Goal: Task Accomplishment & Management: Use online tool/utility

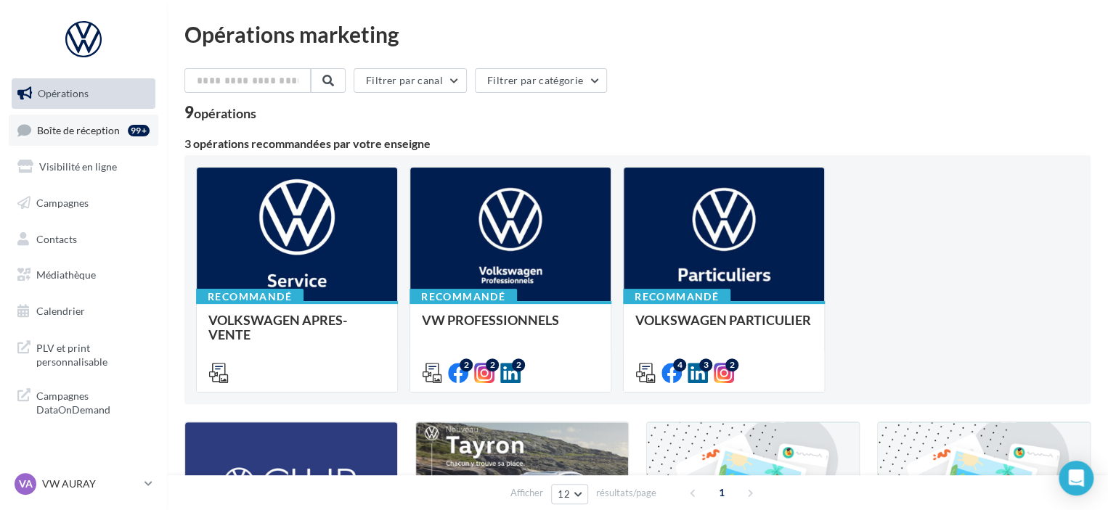
click at [67, 134] on span "Boîte de réception" at bounding box center [78, 129] width 83 height 12
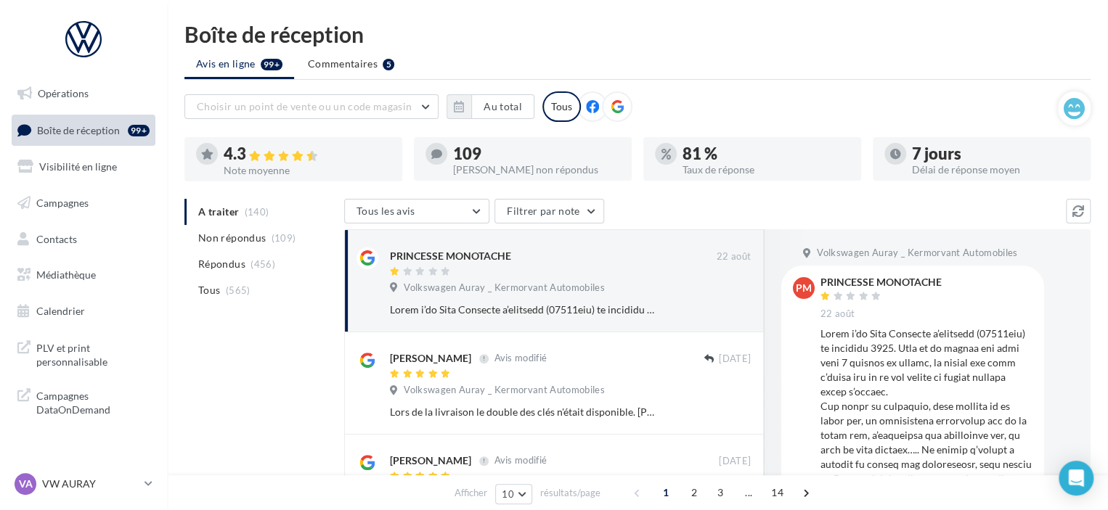
click at [613, 107] on icon at bounding box center [616, 106] width 13 height 13
click at [489, 108] on button "Au total" at bounding box center [502, 106] width 63 height 25
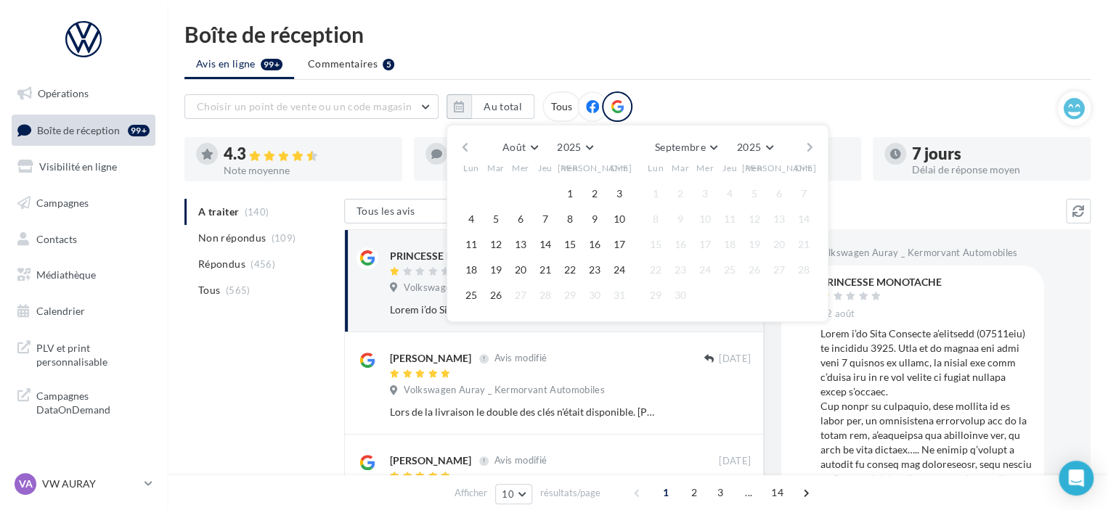
click at [464, 144] on button "button" at bounding box center [465, 147] width 12 height 20
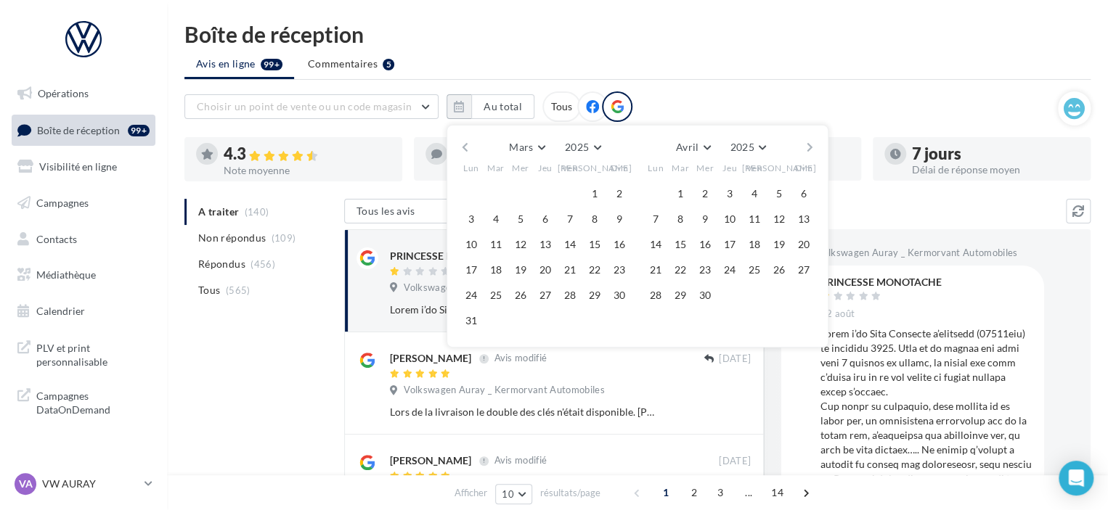
click at [467, 144] on button "button" at bounding box center [465, 147] width 12 height 20
click at [525, 195] on button "1" at bounding box center [520, 194] width 22 height 22
click at [811, 144] on button "button" at bounding box center [809, 147] width 12 height 20
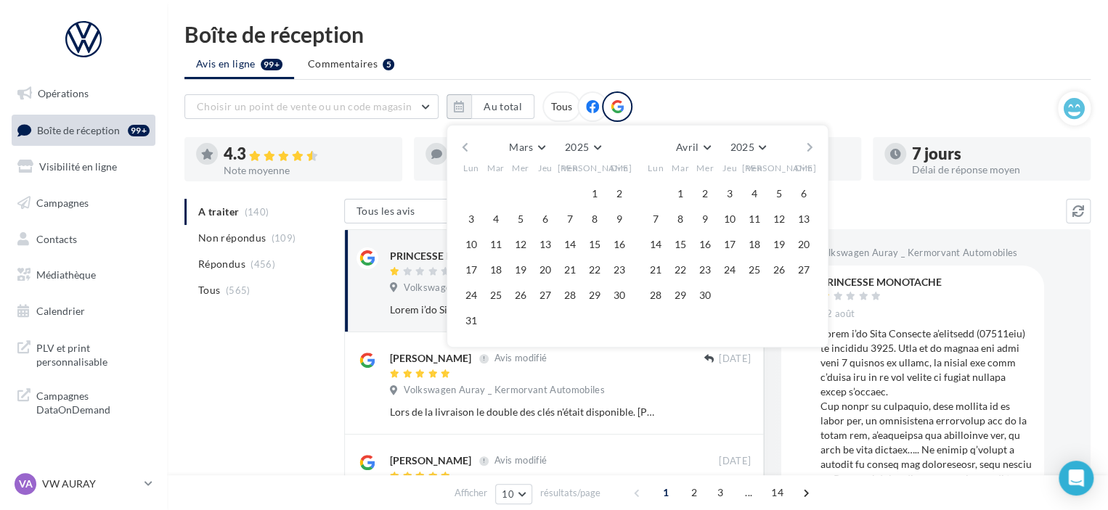
click at [811, 144] on button "button" at bounding box center [809, 147] width 12 height 20
click at [811, 145] on button "button" at bounding box center [809, 147] width 12 height 20
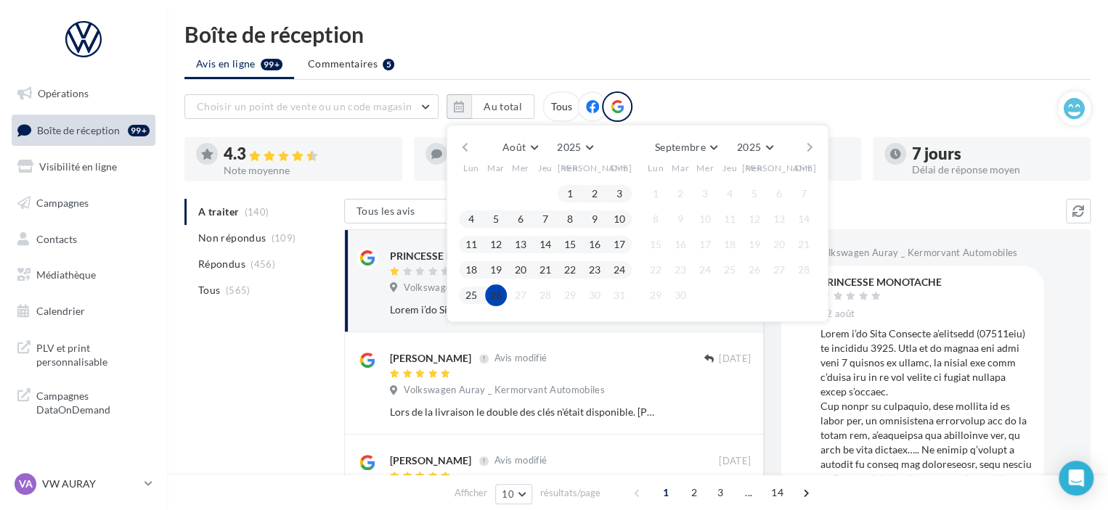
click at [488, 296] on button "26" at bounding box center [496, 296] width 22 height 22
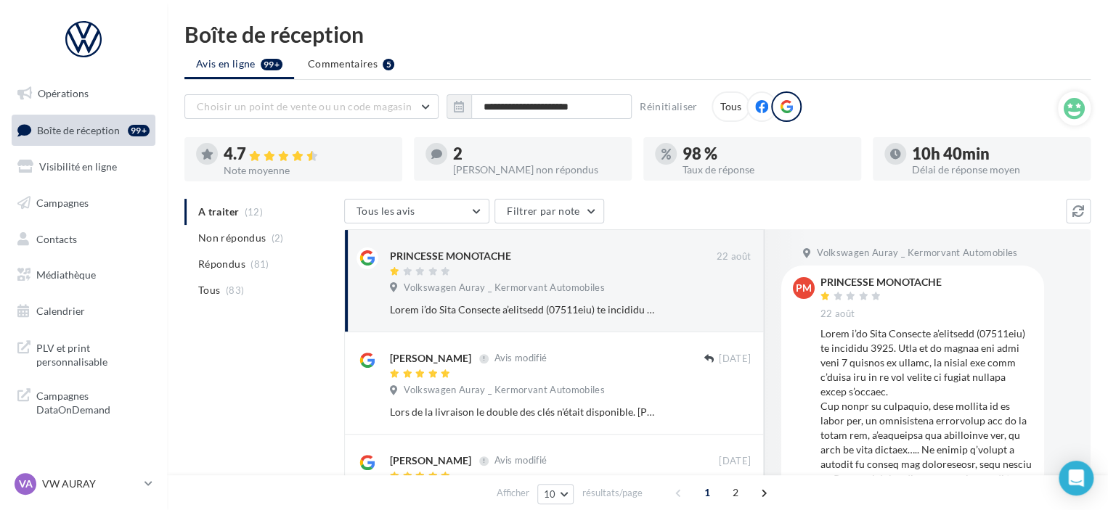
click at [242, 212] on ul "A traiter (12) Non répondus (2) Répondus (81) Tous (83)" at bounding box center [261, 251] width 154 height 105
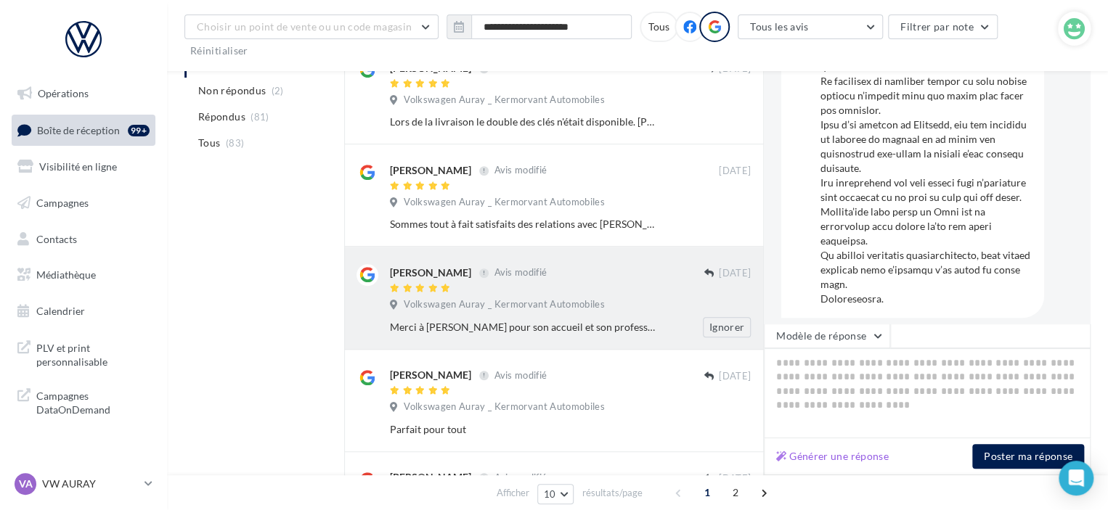
scroll to position [395, 0]
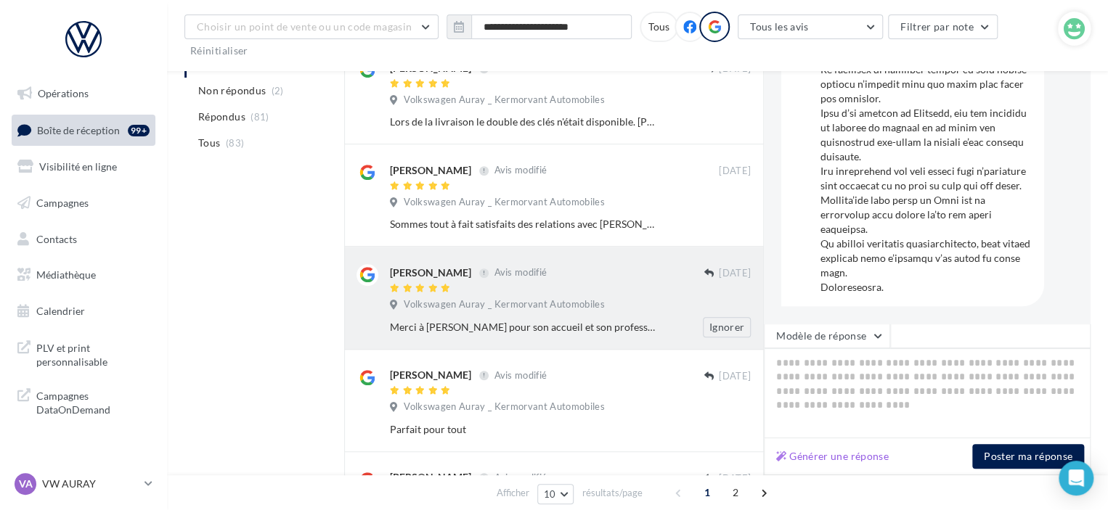
click at [515, 313] on div "Volkswagen Auray _ Kermorvant Automobiles" at bounding box center [570, 306] width 361 height 16
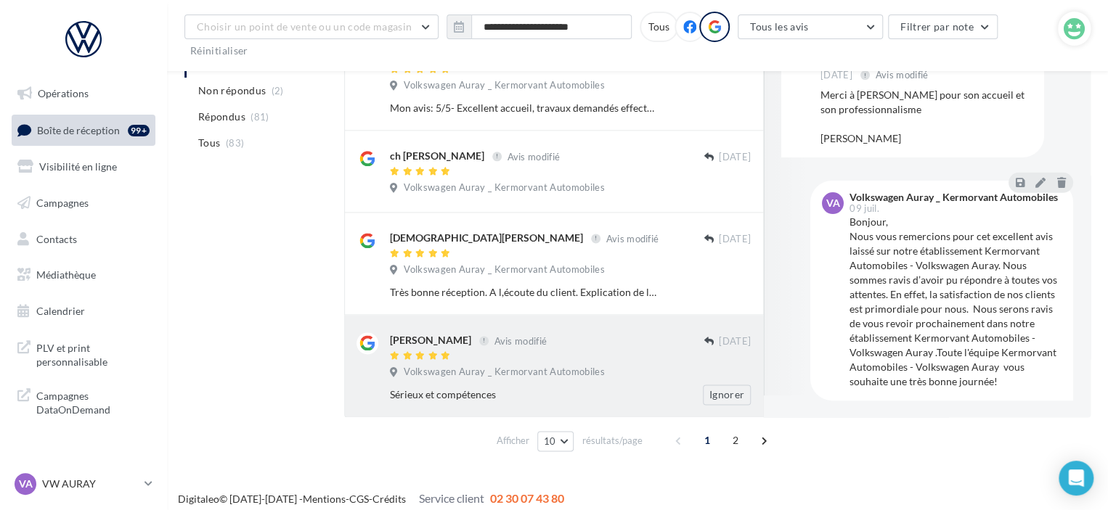
scroll to position [851, 0]
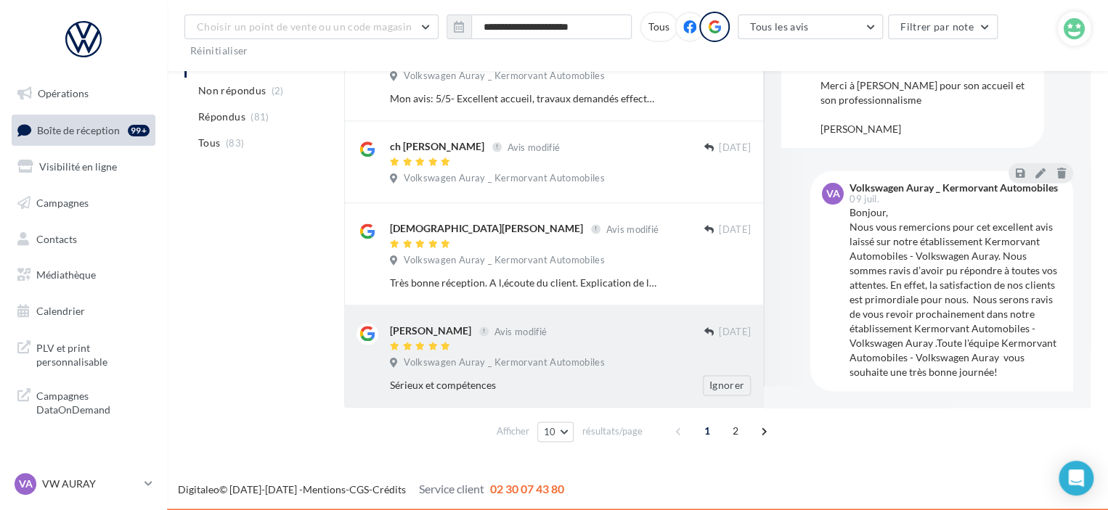
click at [530, 345] on div at bounding box center [547, 347] width 314 height 12
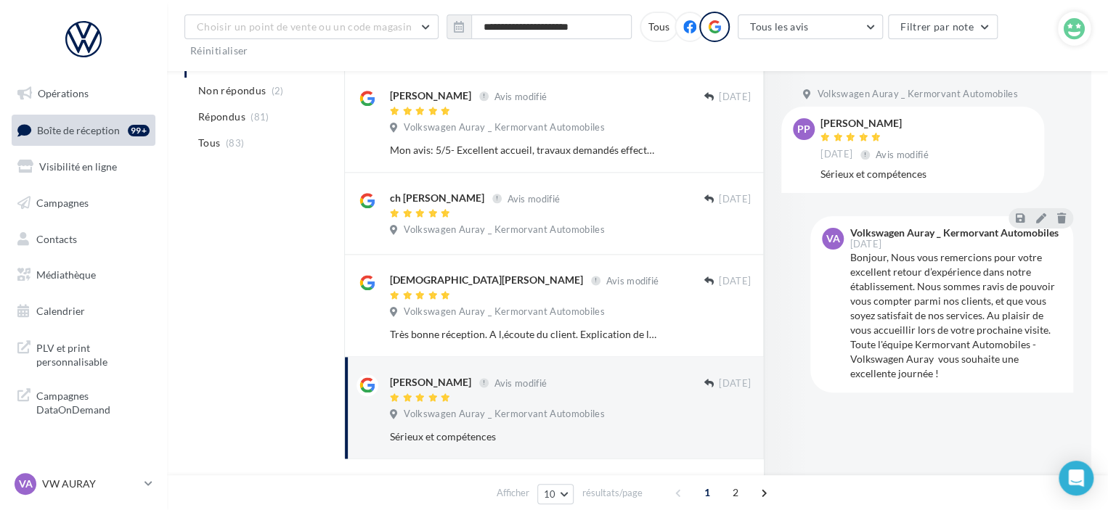
scroll to position [778, 0]
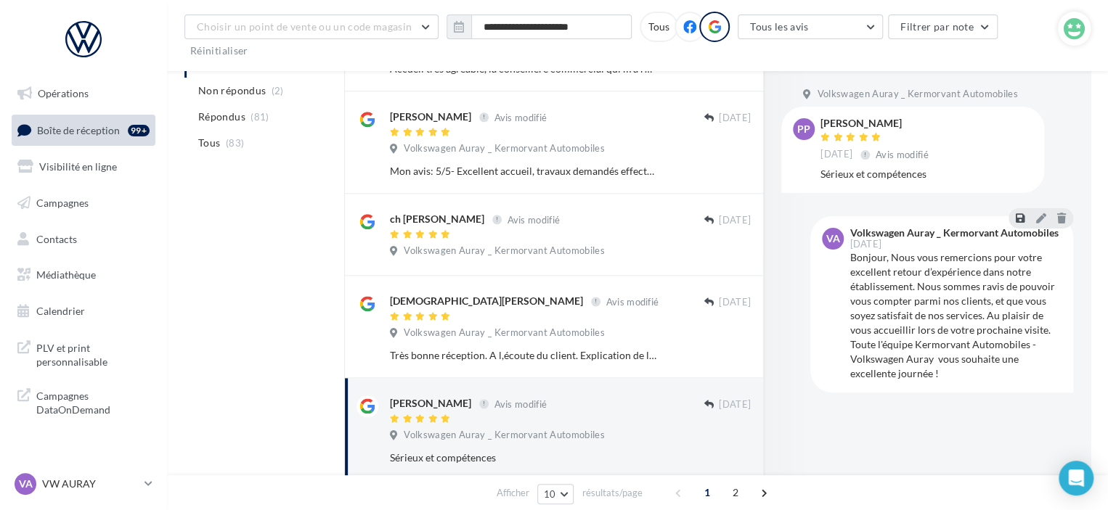
click at [1015, 217] on icon at bounding box center [1019, 218] width 9 height 10
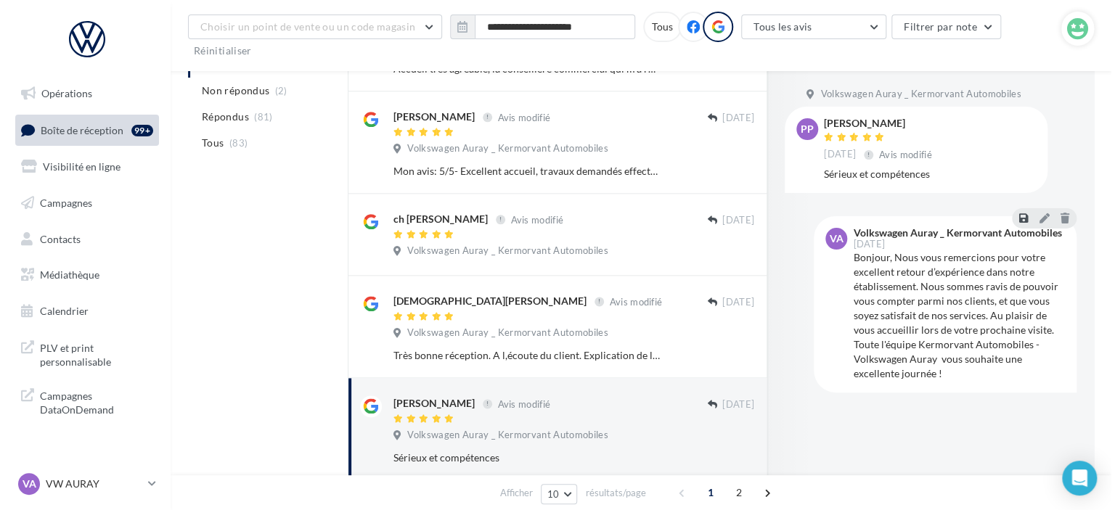
scroll to position [766, 0]
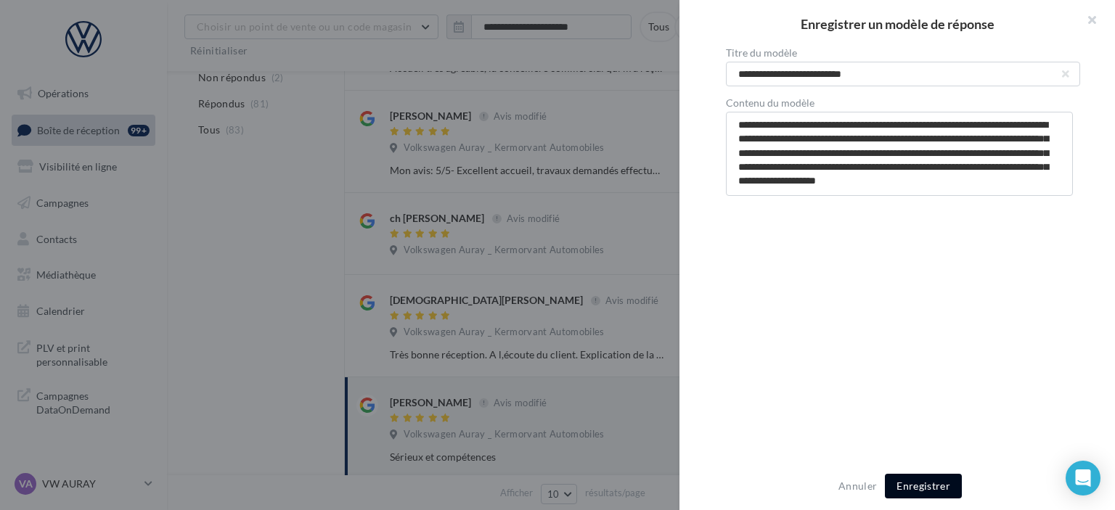
click at [914, 480] on button "Enregistrer" at bounding box center [923, 486] width 77 height 25
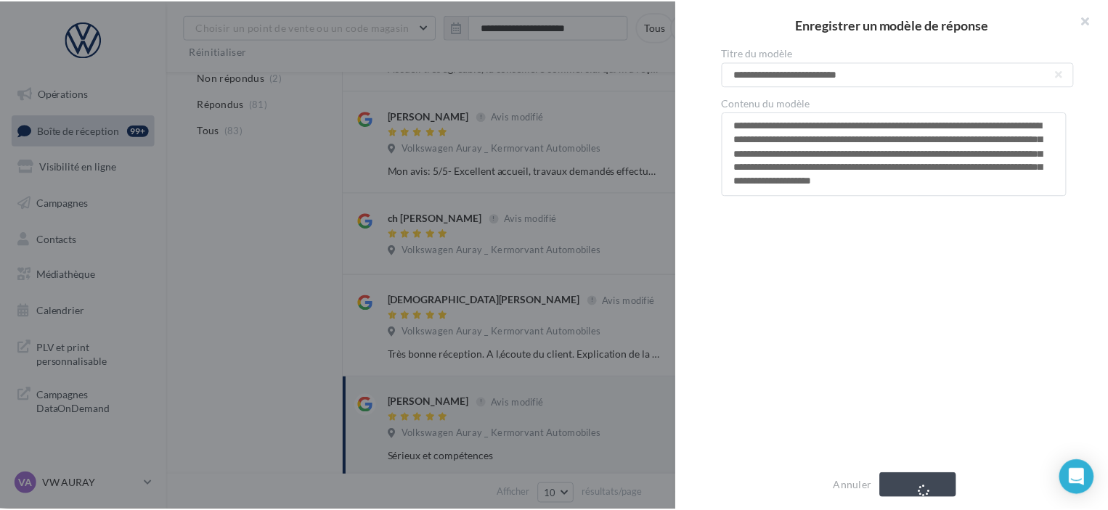
scroll to position [778, 0]
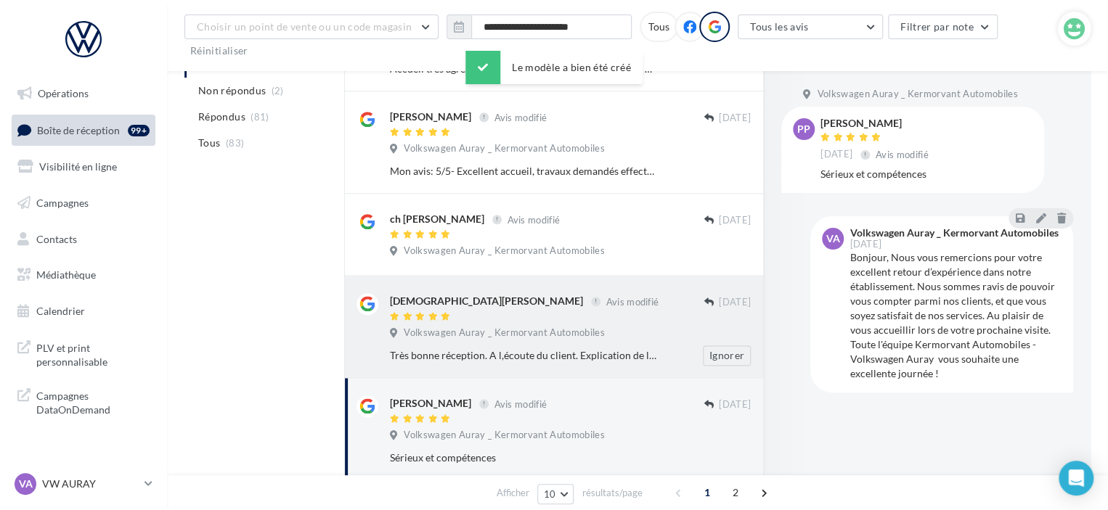
click at [563, 312] on div at bounding box center [547, 317] width 314 height 12
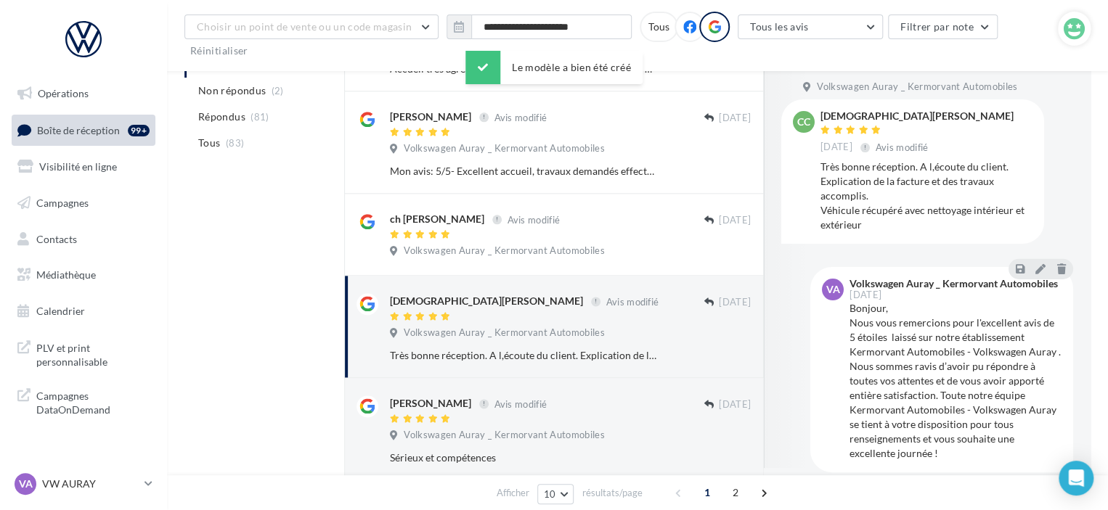
scroll to position [0, 0]
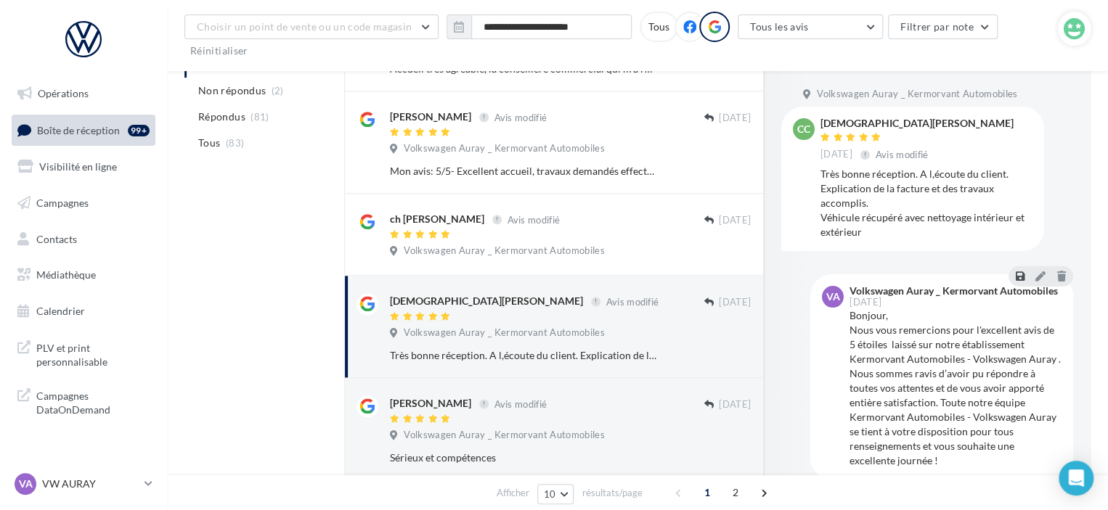
click at [1012, 279] on button at bounding box center [1019, 276] width 15 height 17
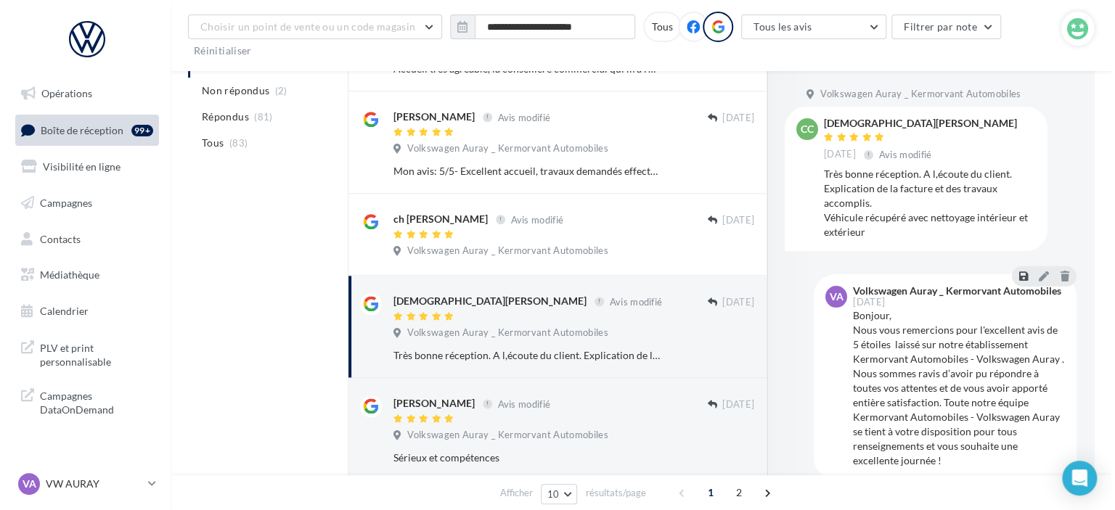
scroll to position [766, 0]
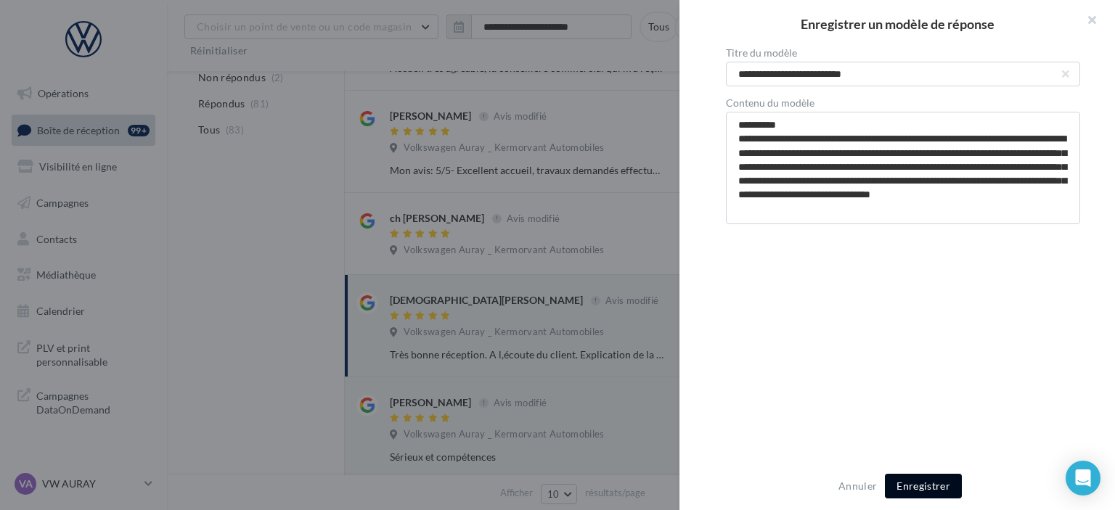
click at [914, 484] on button "Enregistrer" at bounding box center [923, 486] width 77 height 25
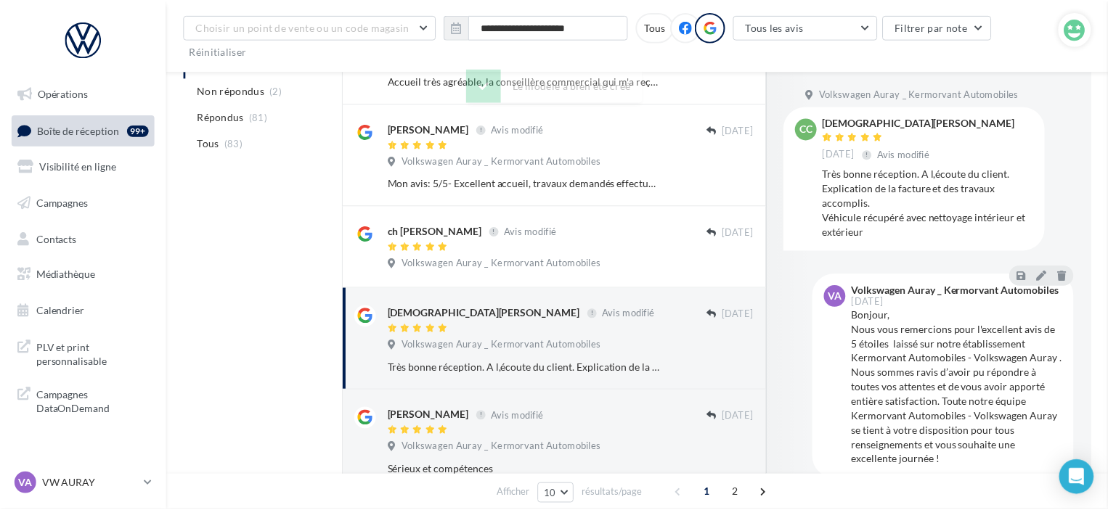
scroll to position [778, 0]
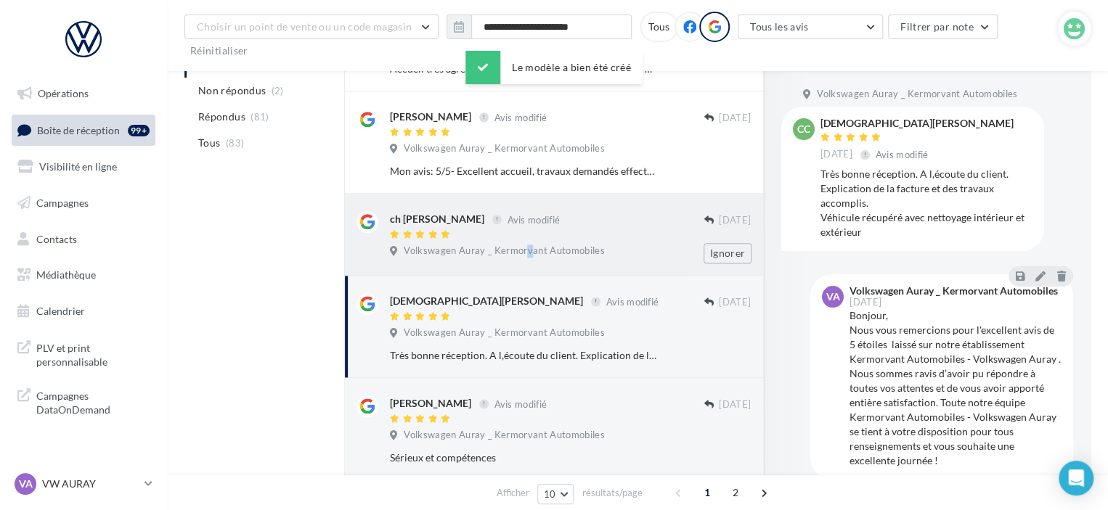
click at [523, 246] on span "Volkswagen Auray _ Kermorvant Automobiles" at bounding box center [504, 251] width 200 height 13
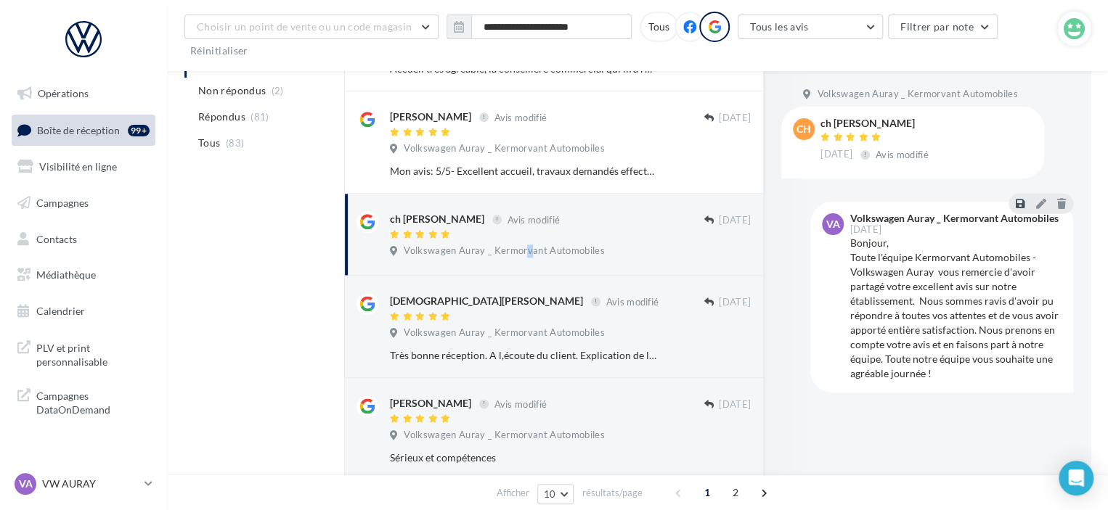
click at [1019, 202] on icon at bounding box center [1019, 204] width 9 height 10
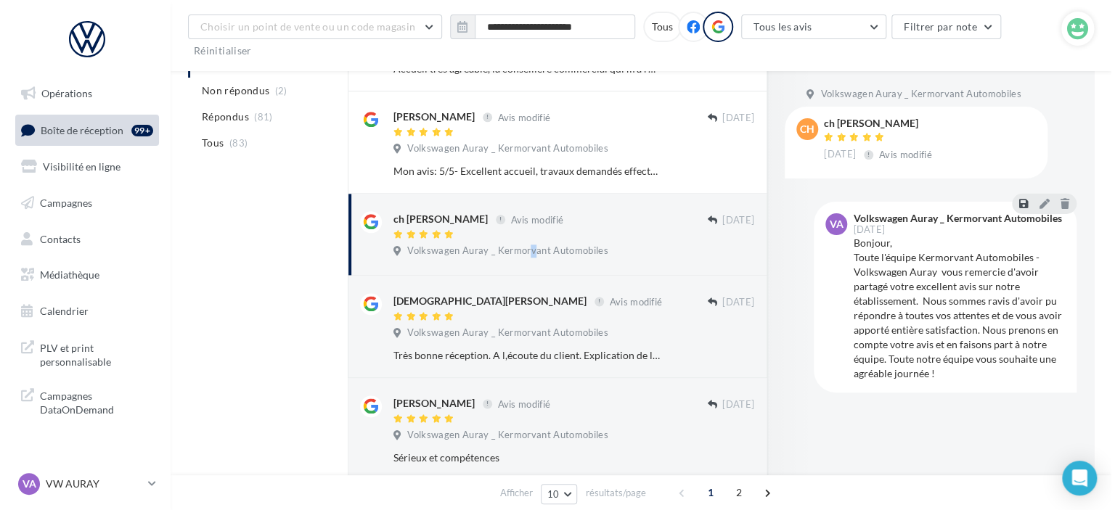
scroll to position [766, 0]
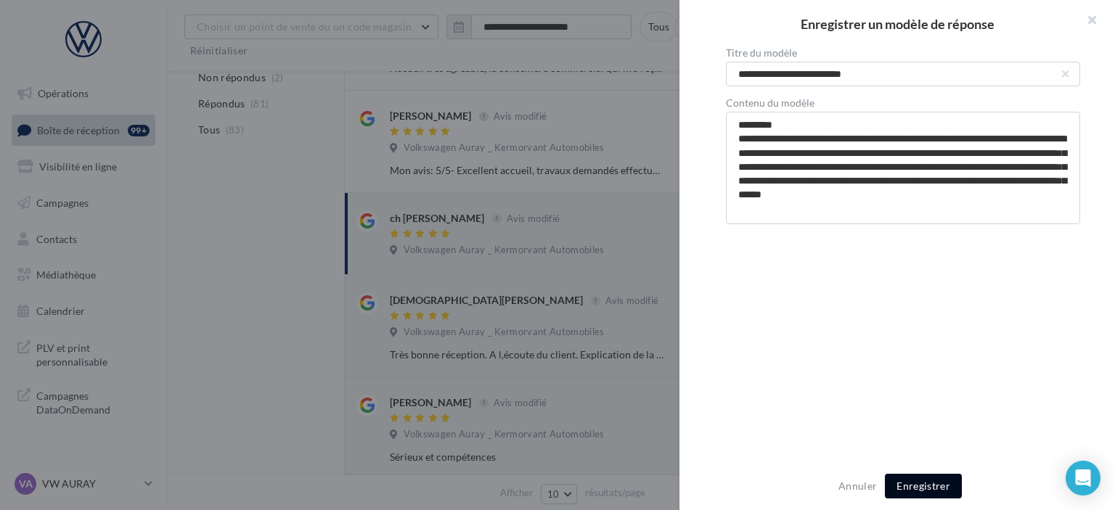
click at [938, 487] on button "Enregistrer" at bounding box center [923, 486] width 77 height 25
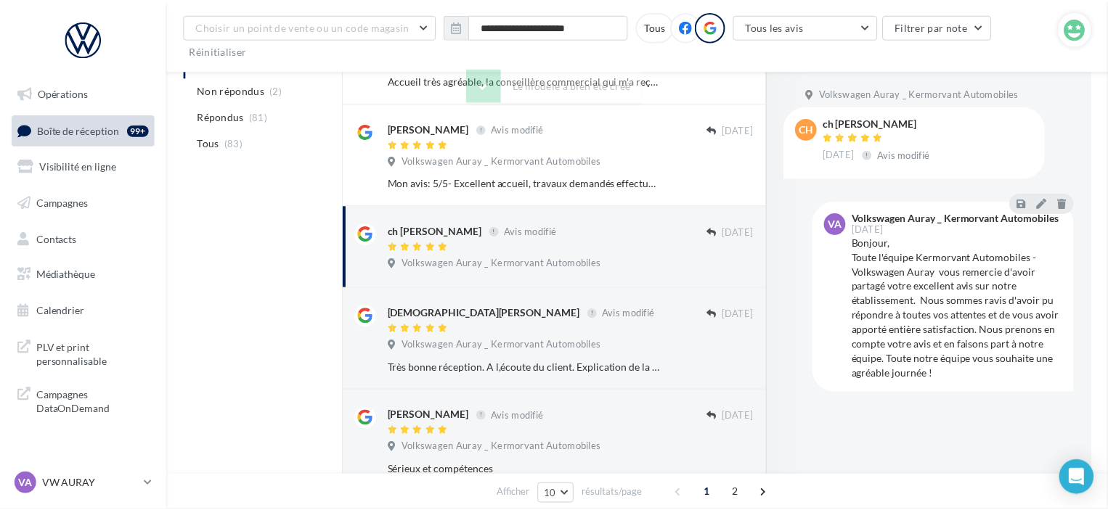
scroll to position [778, 0]
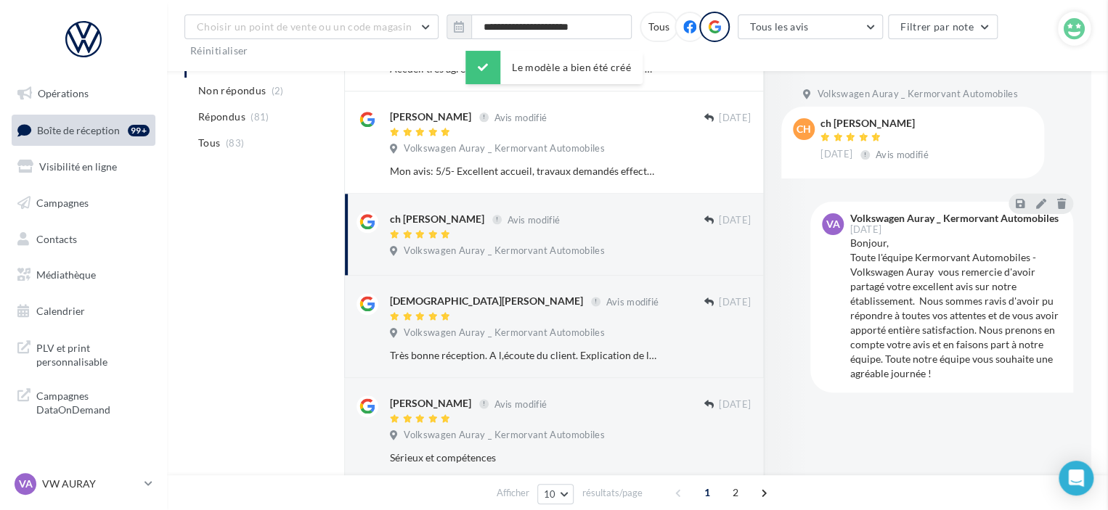
click at [598, 144] on span "Volkswagen Auray _ Kermorvant Automobiles" at bounding box center [504, 148] width 200 height 13
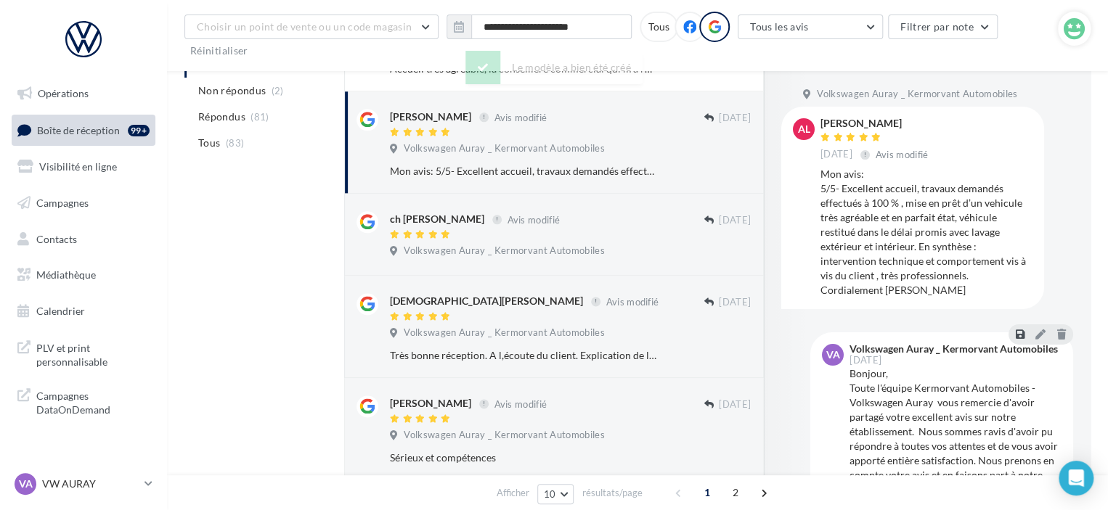
click at [1015, 337] on icon at bounding box center [1019, 334] width 9 height 10
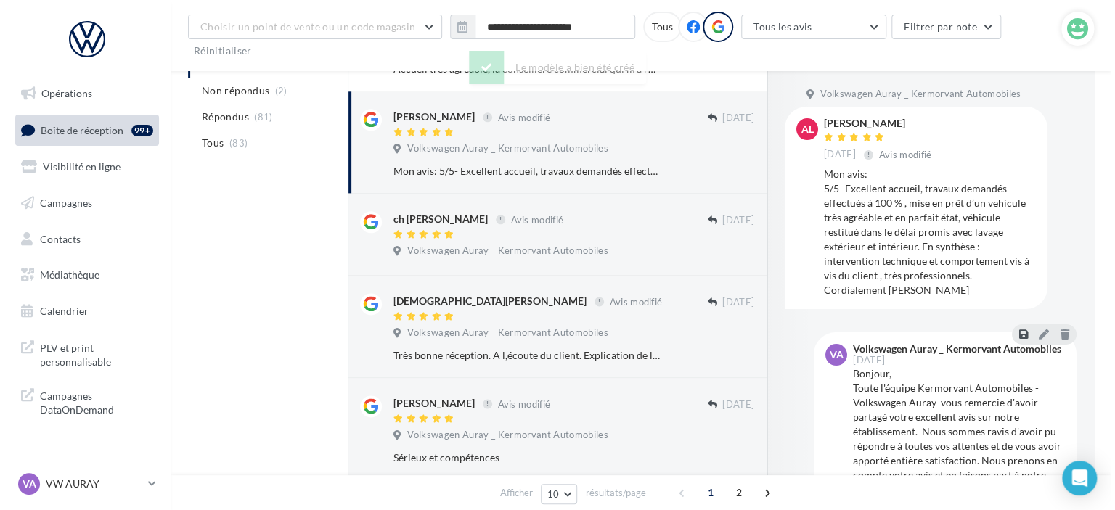
scroll to position [766, 0]
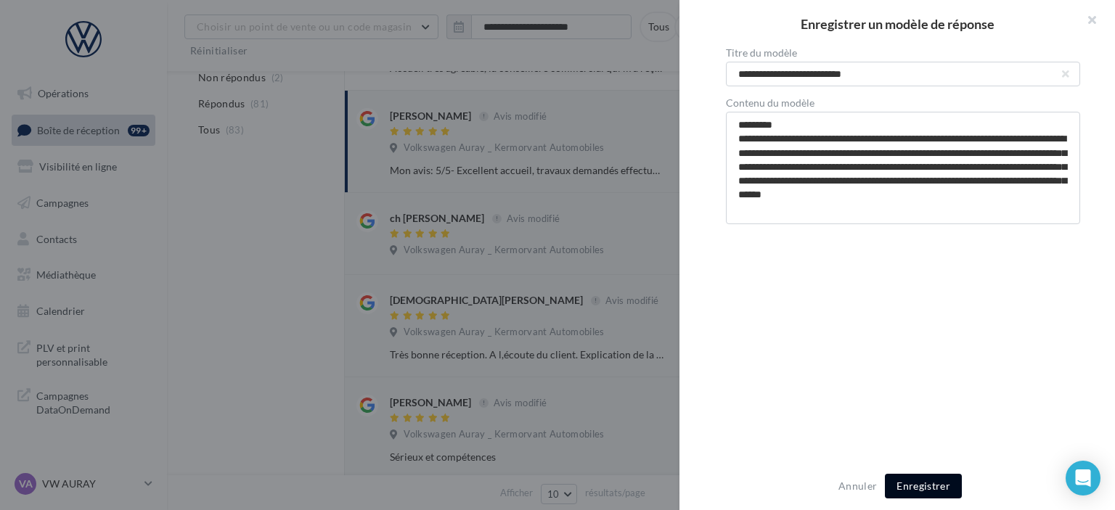
click at [935, 477] on button "Enregistrer" at bounding box center [923, 486] width 77 height 25
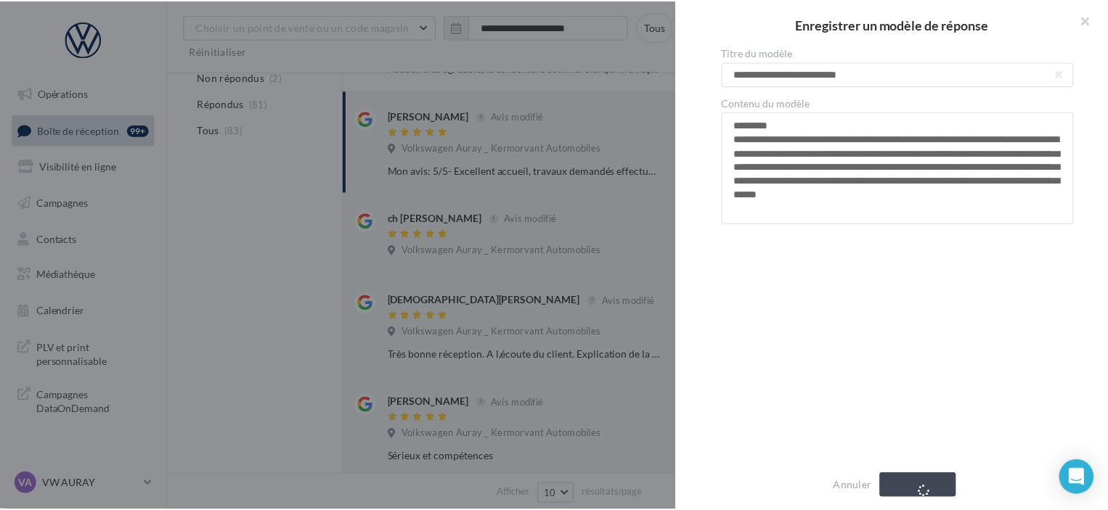
scroll to position [778, 0]
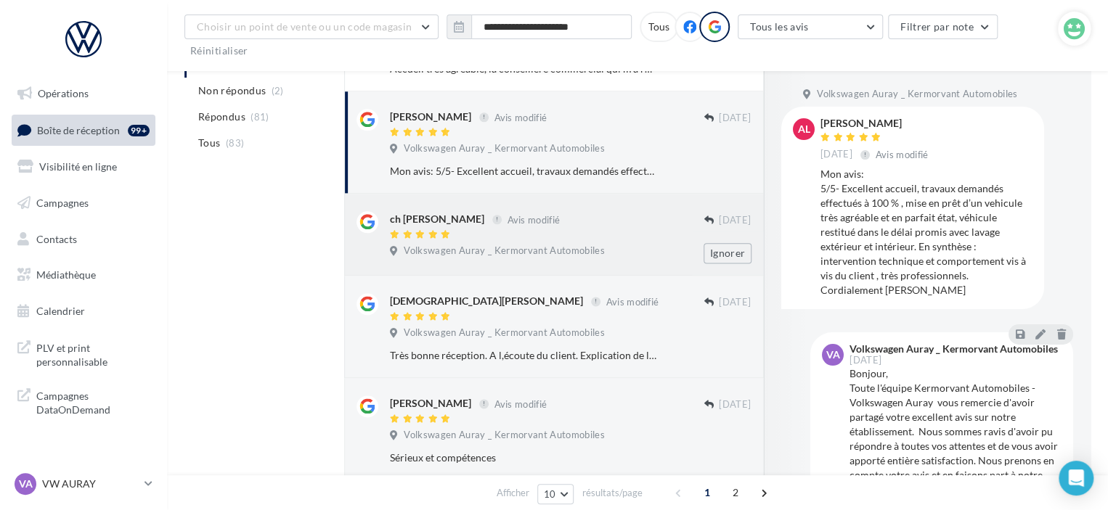
click at [641, 245] on div "Volkswagen Auray _ Kermorvant Automobiles" at bounding box center [570, 253] width 361 height 16
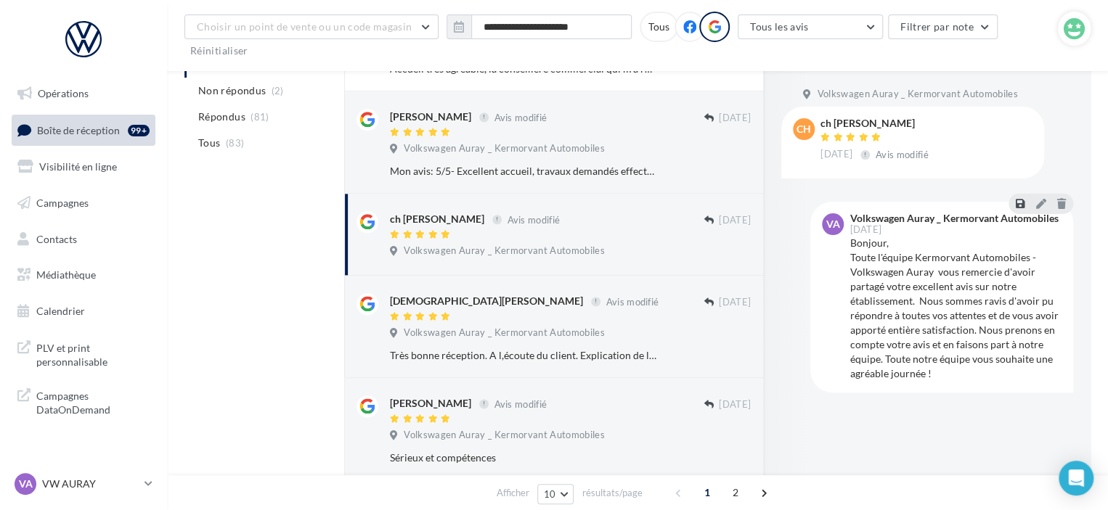
click at [1018, 200] on icon at bounding box center [1019, 204] width 9 height 10
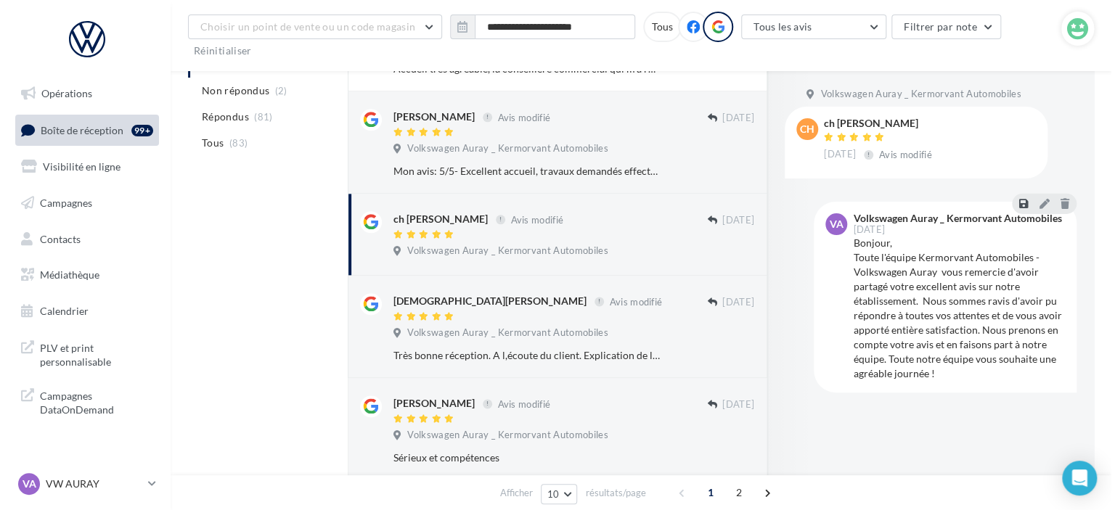
scroll to position [766, 0]
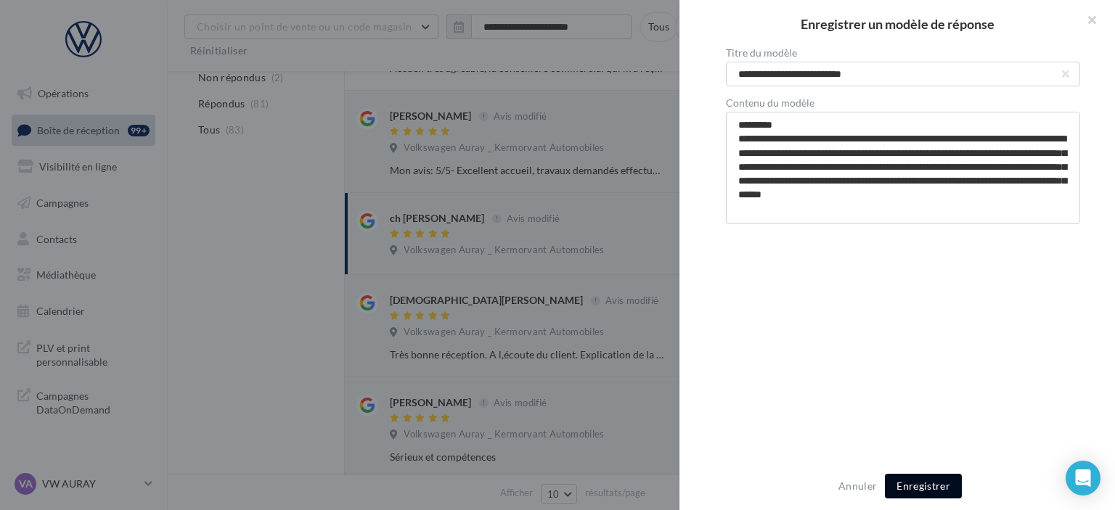
click at [935, 483] on button "Enregistrer" at bounding box center [923, 486] width 77 height 25
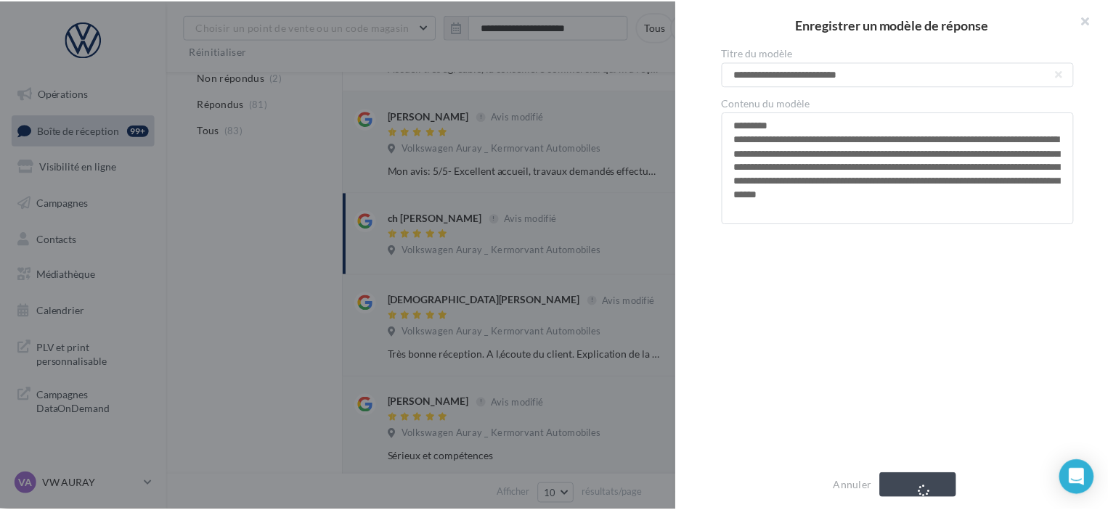
scroll to position [778, 0]
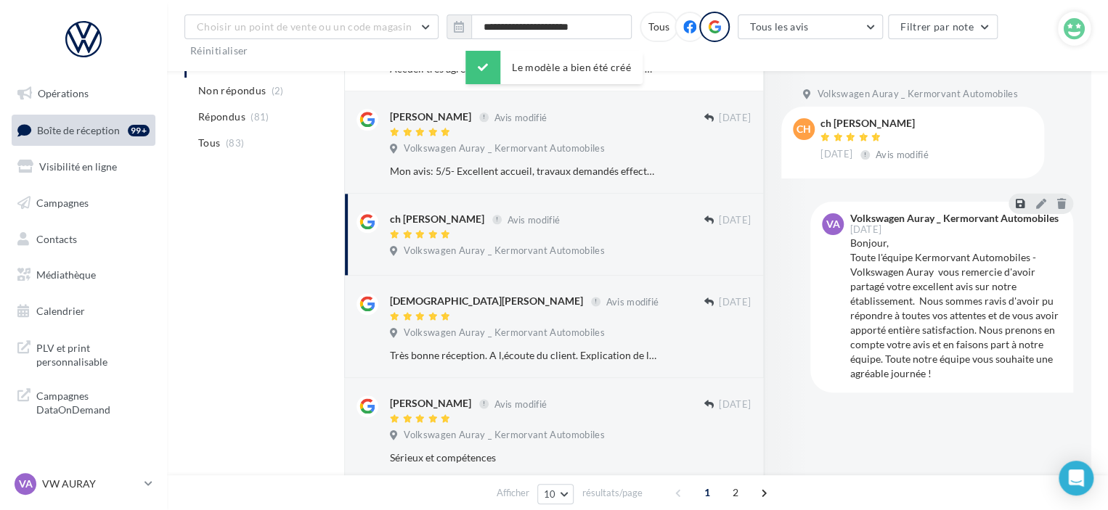
click at [1018, 202] on icon at bounding box center [1019, 204] width 9 height 10
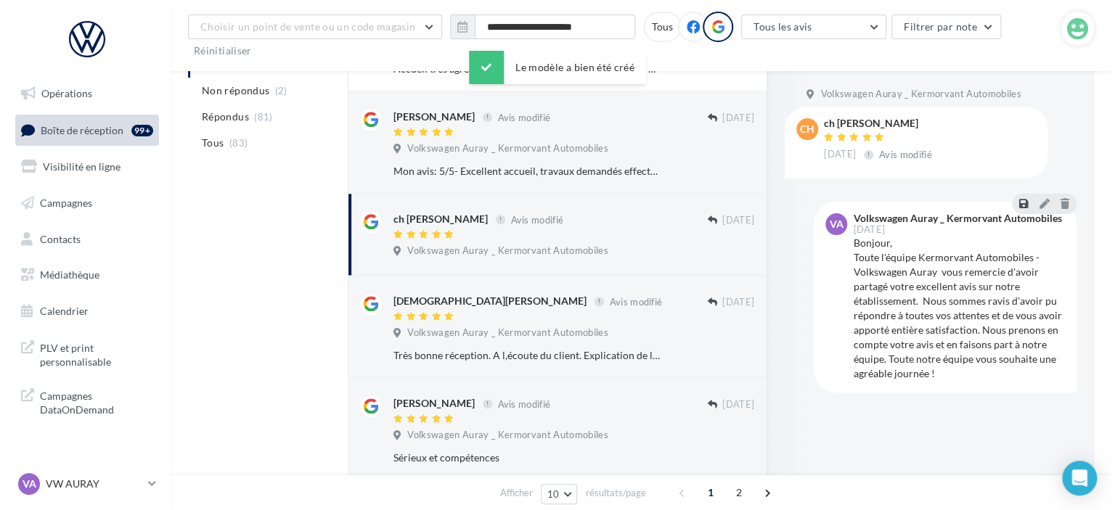
scroll to position [766, 0]
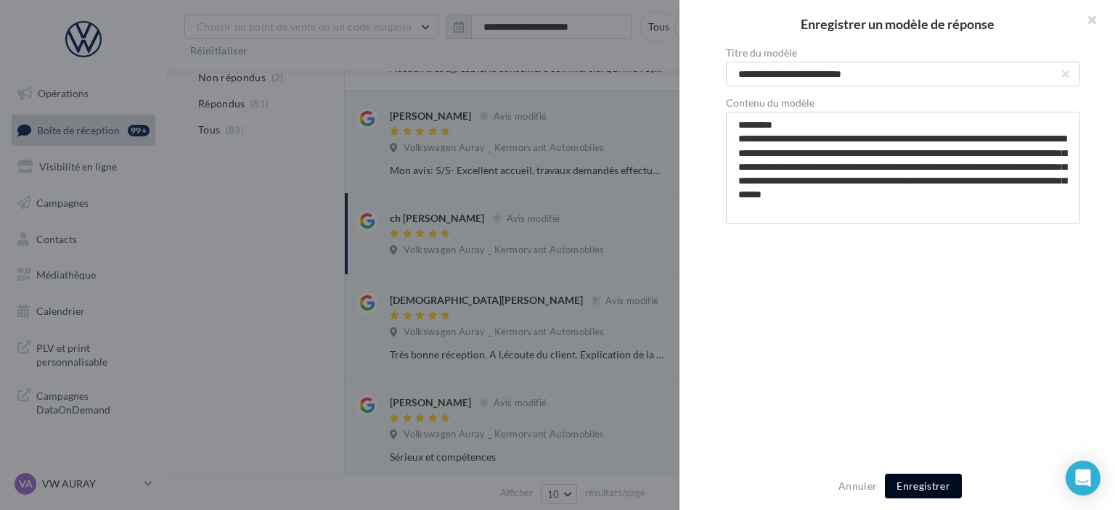
click at [933, 493] on button "Enregistrer" at bounding box center [923, 486] width 77 height 25
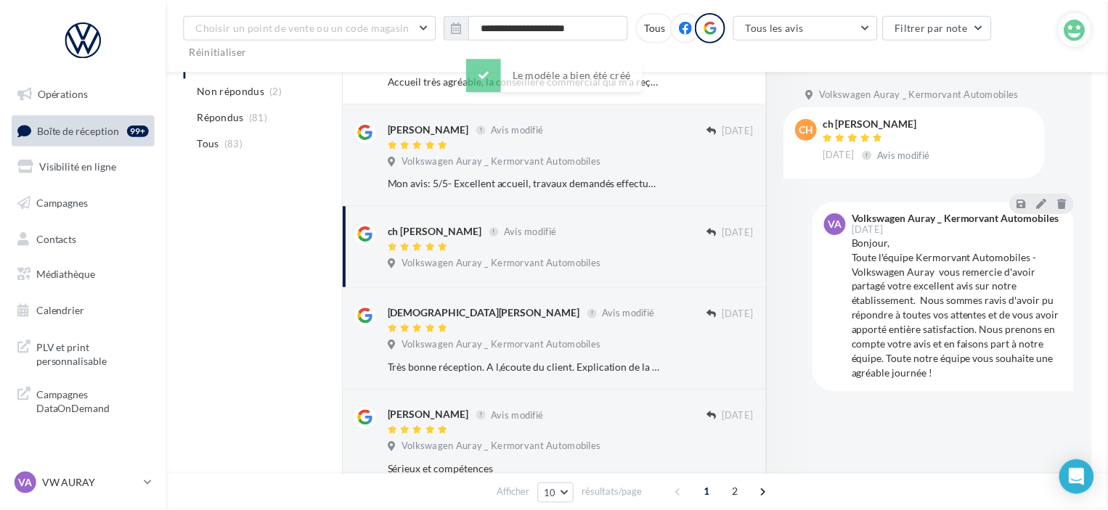
scroll to position [778, 0]
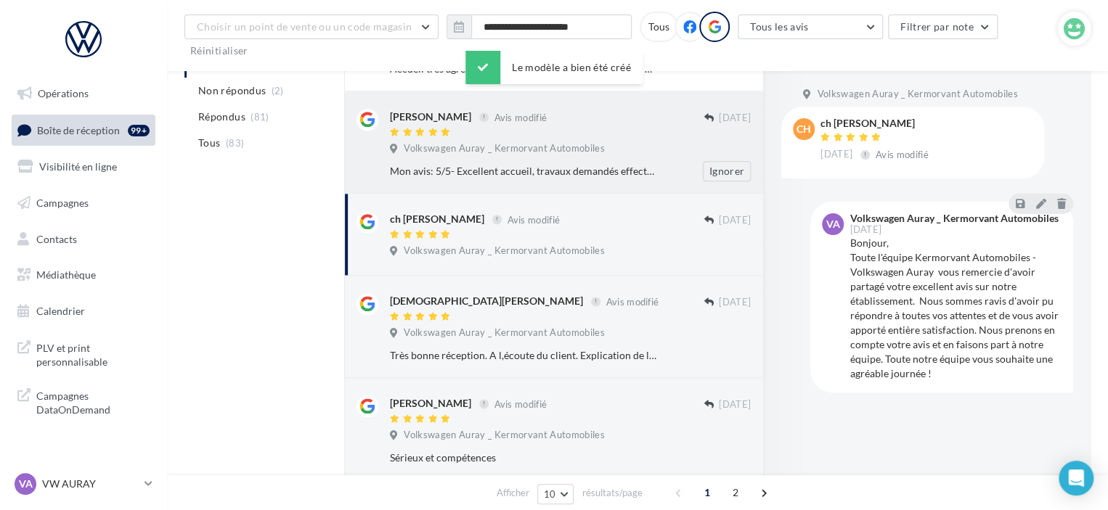
click at [537, 161] on div "Mon avis: 5/5- Excellent accueil, travaux demandés effectués à 100 % , mise en …" at bounding box center [576, 171] width 372 height 20
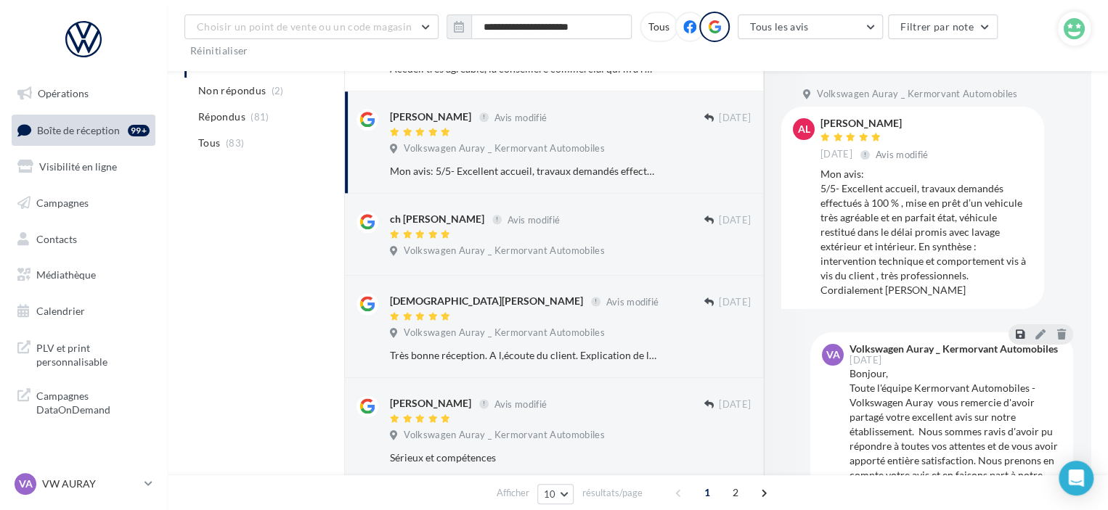
click at [1015, 336] on icon at bounding box center [1019, 334] width 9 height 10
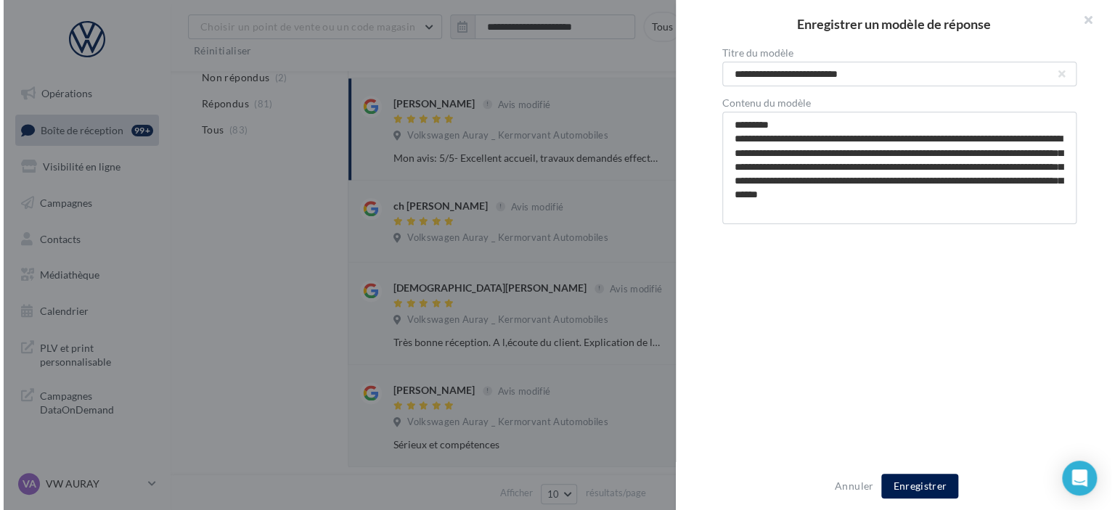
scroll to position [766, 0]
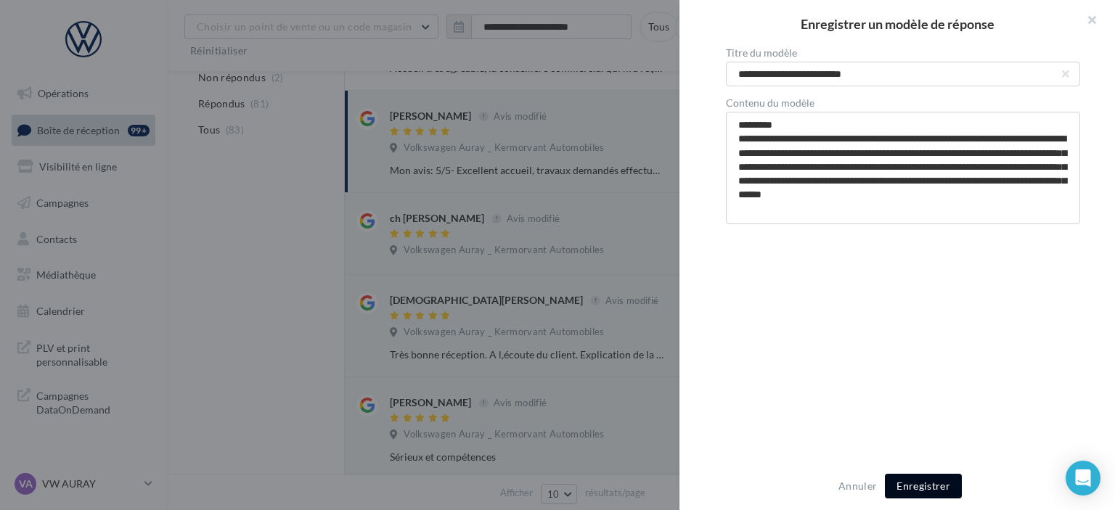
click at [935, 487] on button "Enregistrer" at bounding box center [923, 486] width 77 height 25
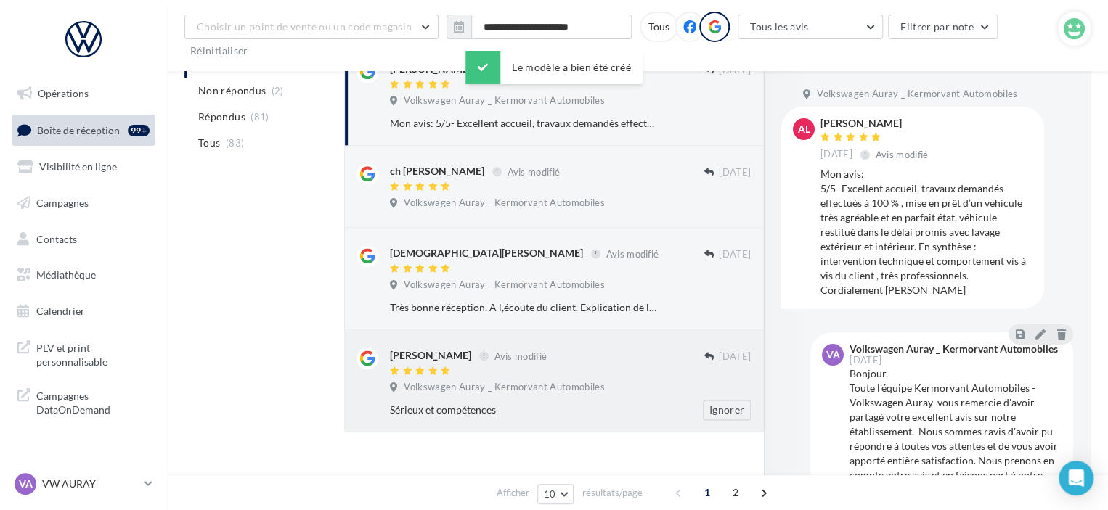
scroll to position [851, 0]
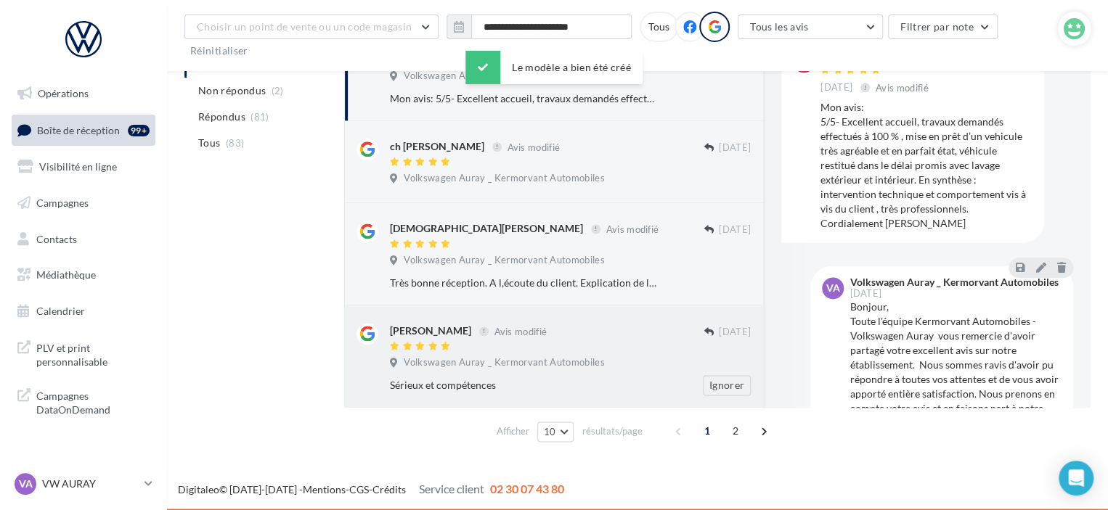
click at [568, 380] on div "Sérieux et compétences" at bounding box center [523, 385] width 266 height 15
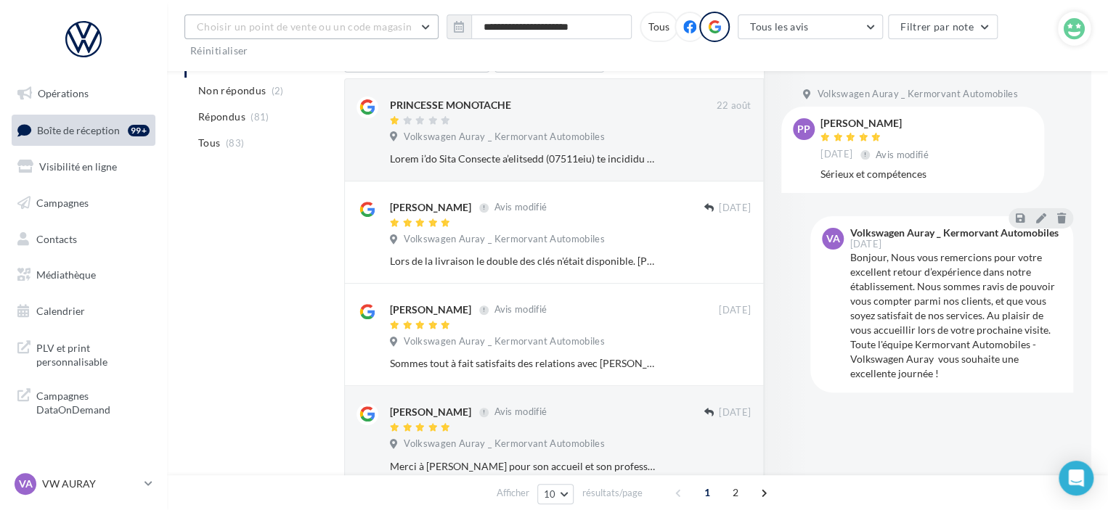
scroll to position [0, 0]
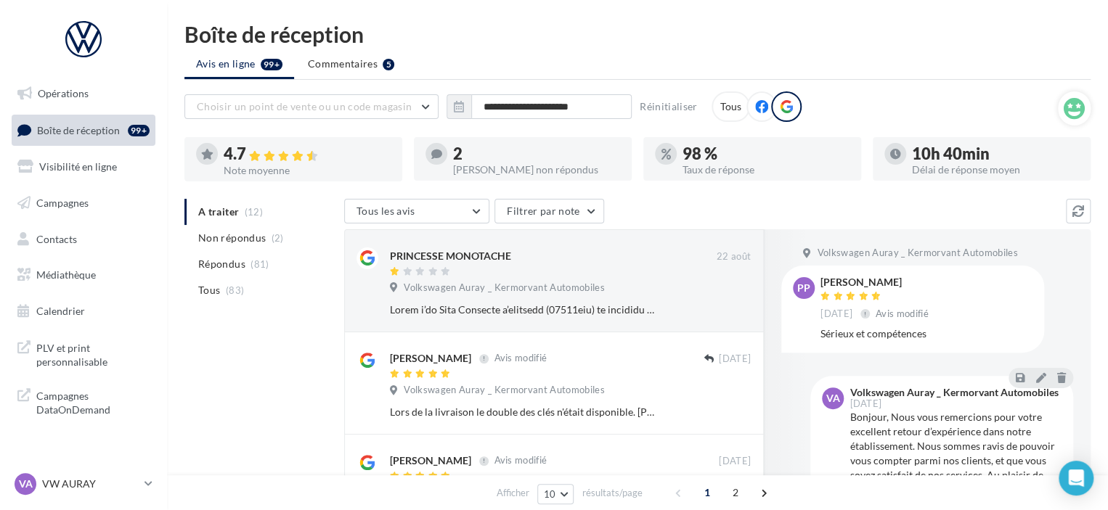
click at [276, 202] on ul "A traiter (12) Non répondus (2) Répondus (81) Tous (83)" at bounding box center [261, 251] width 154 height 105
click at [282, 218] on ul "A traiter (12) Non répondus (2) Répondus (81) Tous (83)" at bounding box center [261, 251] width 154 height 105
click at [231, 208] on ul "A traiter (12) Non répondus (2) Répondus (81) Tous (83)" at bounding box center [261, 251] width 154 height 105
